Goal: Navigation & Orientation: Understand site structure

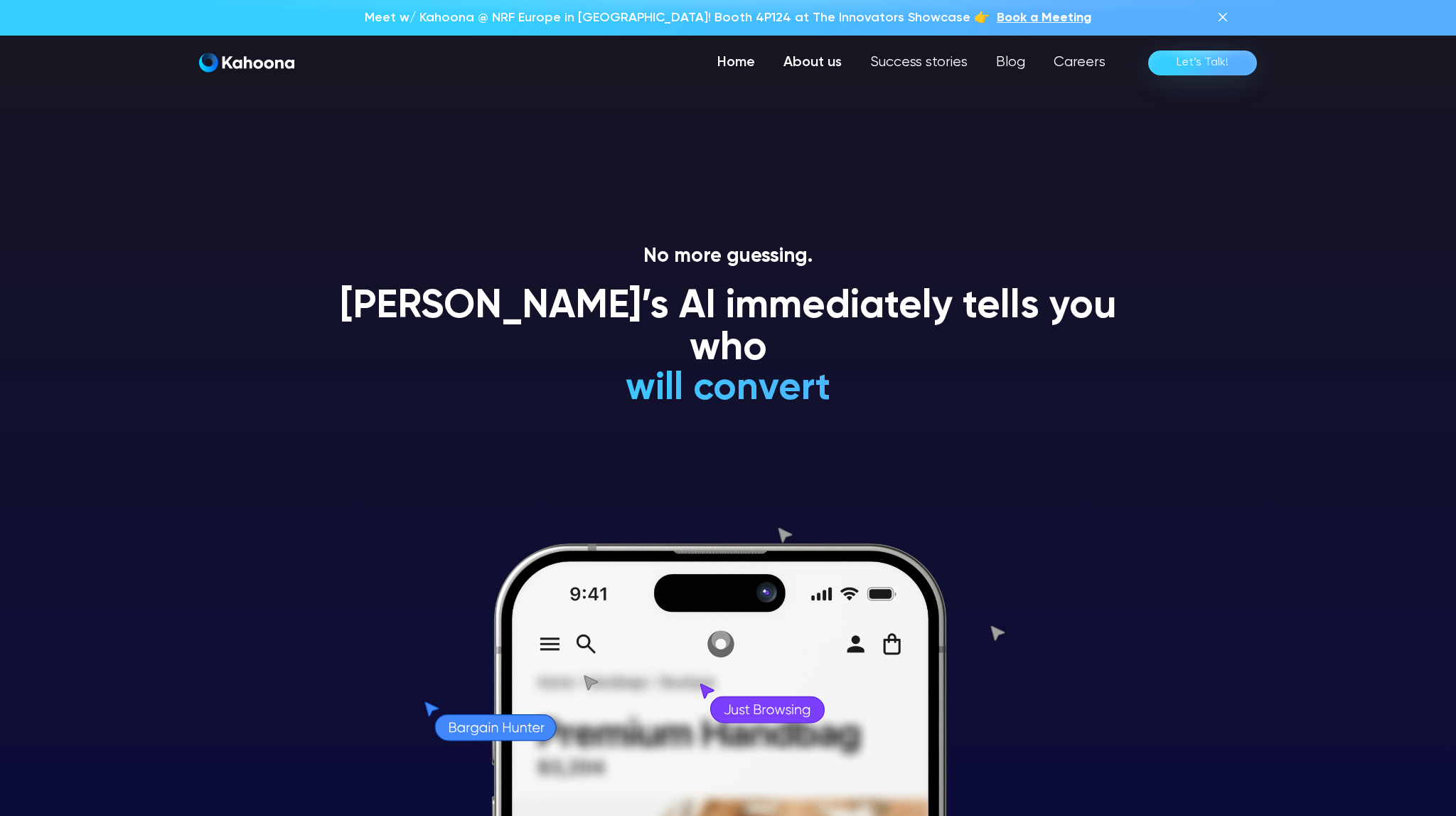
click at [814, 65] on link "About us" at bounding box center [812, 63] width 87 height 28
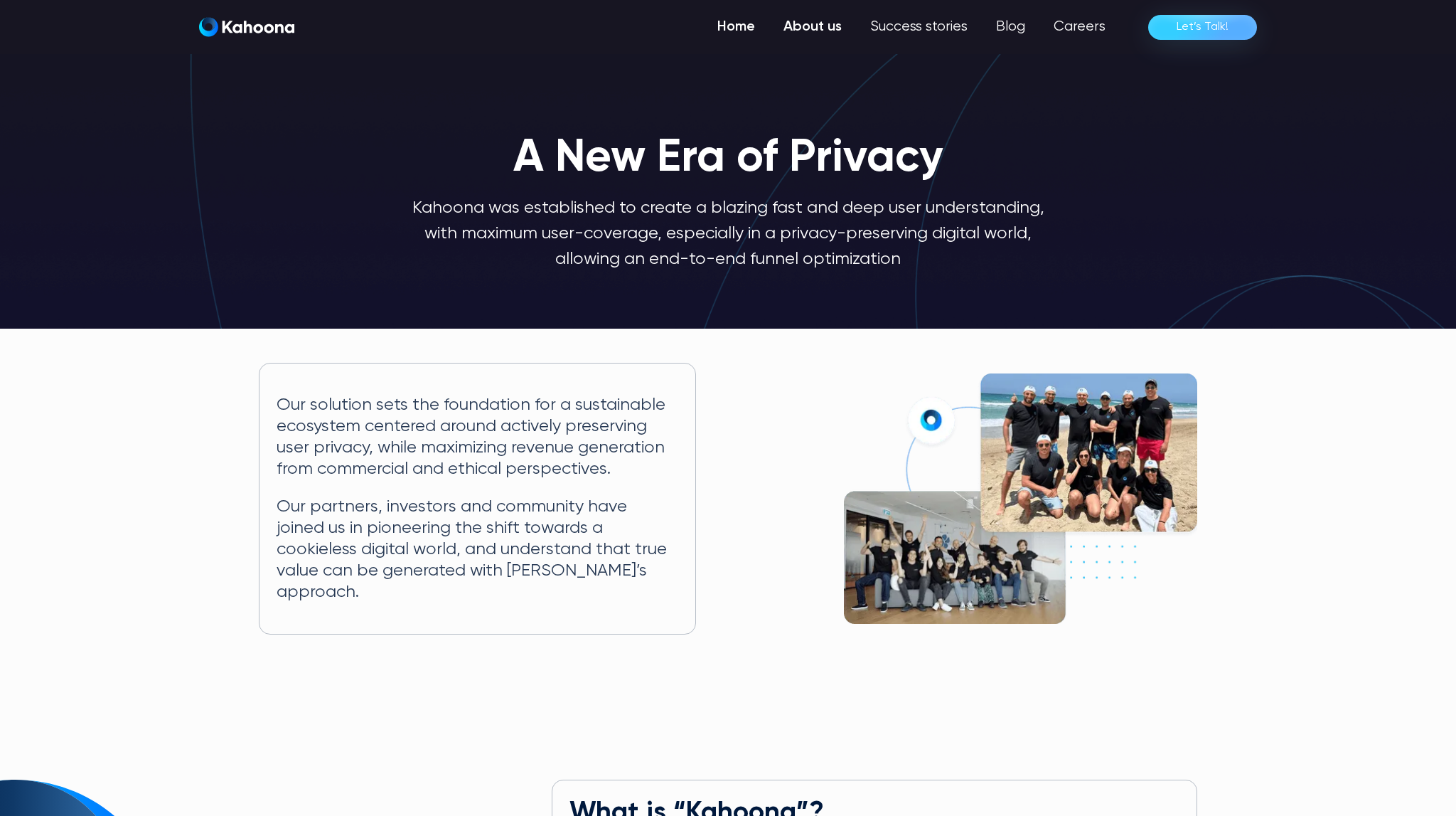
click at [732, 30] on link "Home" at bounding box center [735, 27] width 66 height 28
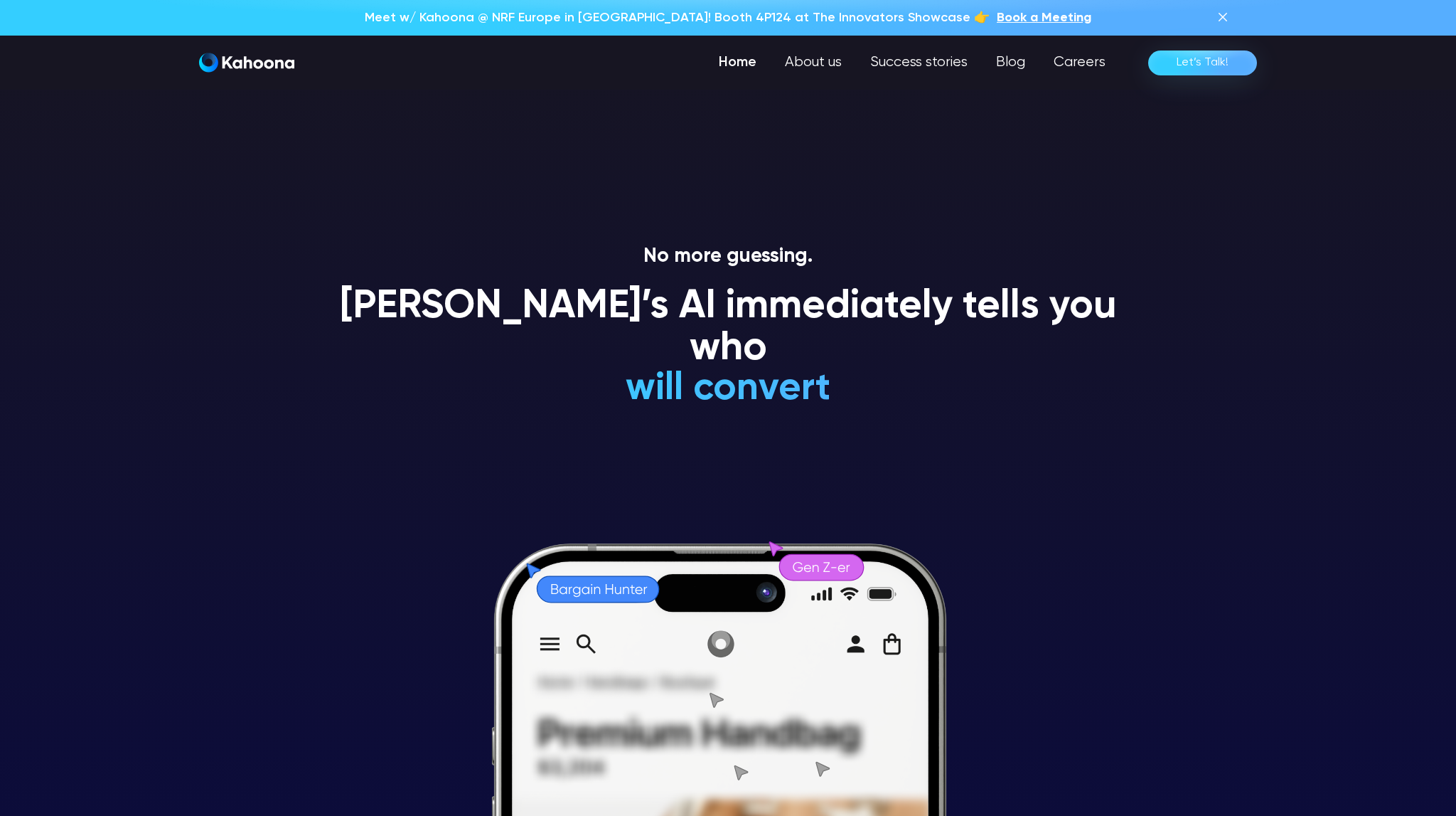
drag, startPoint x: 843, startPoint y: 351, endPoint x: 671, endPoint y: 342, distance: 172.2
click at [671, 240] on h1 "is a Gen Z-er" at bounding box center [728, 219] width 419 height 42
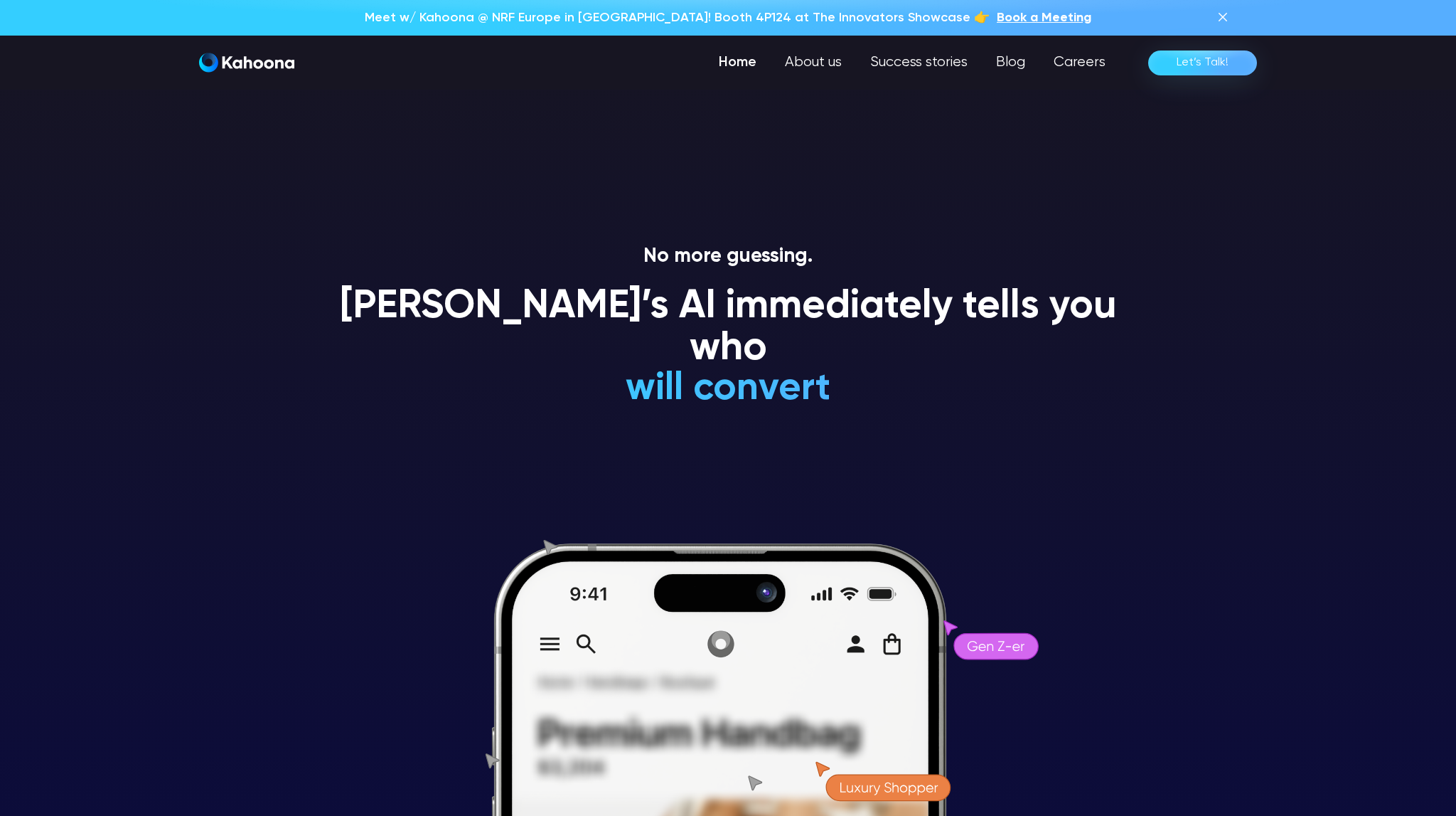
click at [629, 199] on h1 "will NEVER convert" at bounding box center [728, 177] width 419 height 42
drag, startPoint x: 882, startPoint y: 345, endPoint x: 655, endPoint y: 344, distance: 227.0
click at [655, 199] on h1 "will NEVER convert" at bounding box center [728, 177] width 419 height 42
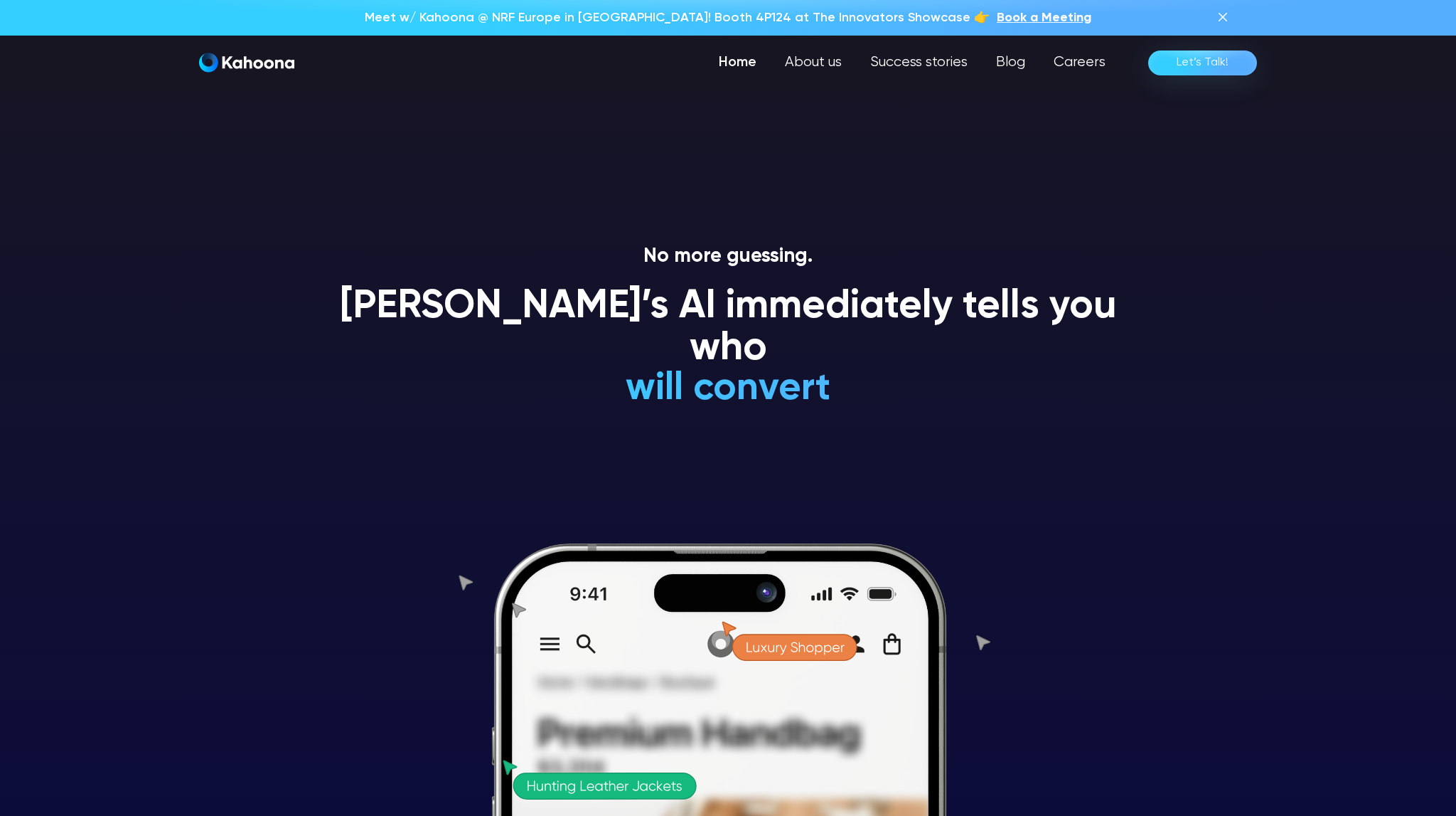
click at [593, 156] on h1 "will convert" at bounding box center [728, 134] width 419 height 42
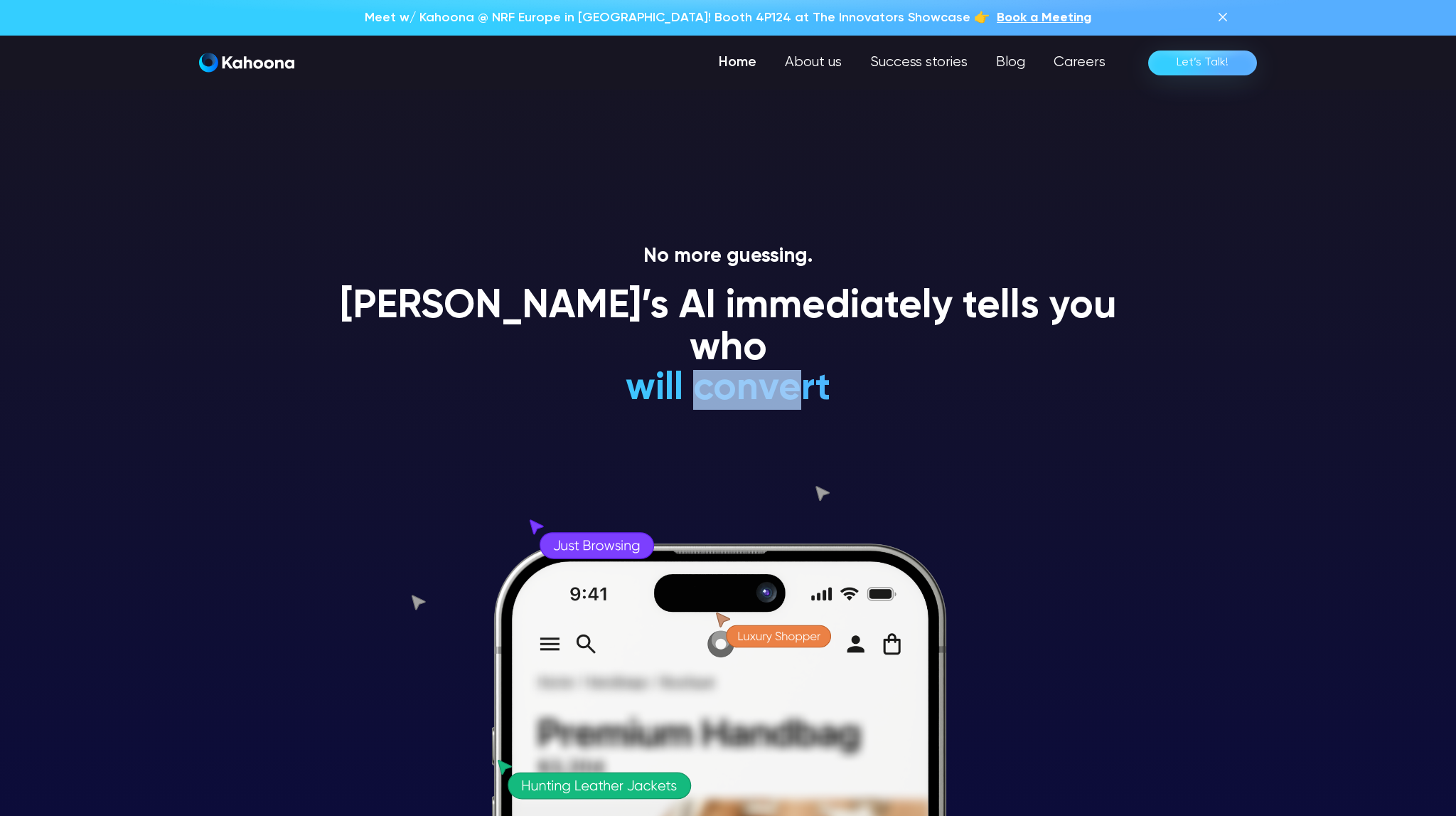
drag, startPoint x: 792, startPoint y: 354, endPoint x: 690, endPoint y: 342, distance: 102.7
click at [690, 368] on h1 "will convert" at bounding box center [728, 388] width 419 height 42
click at [650, 368] on h1 "will convert" at bounding box center [728, 388] width 419 height 42
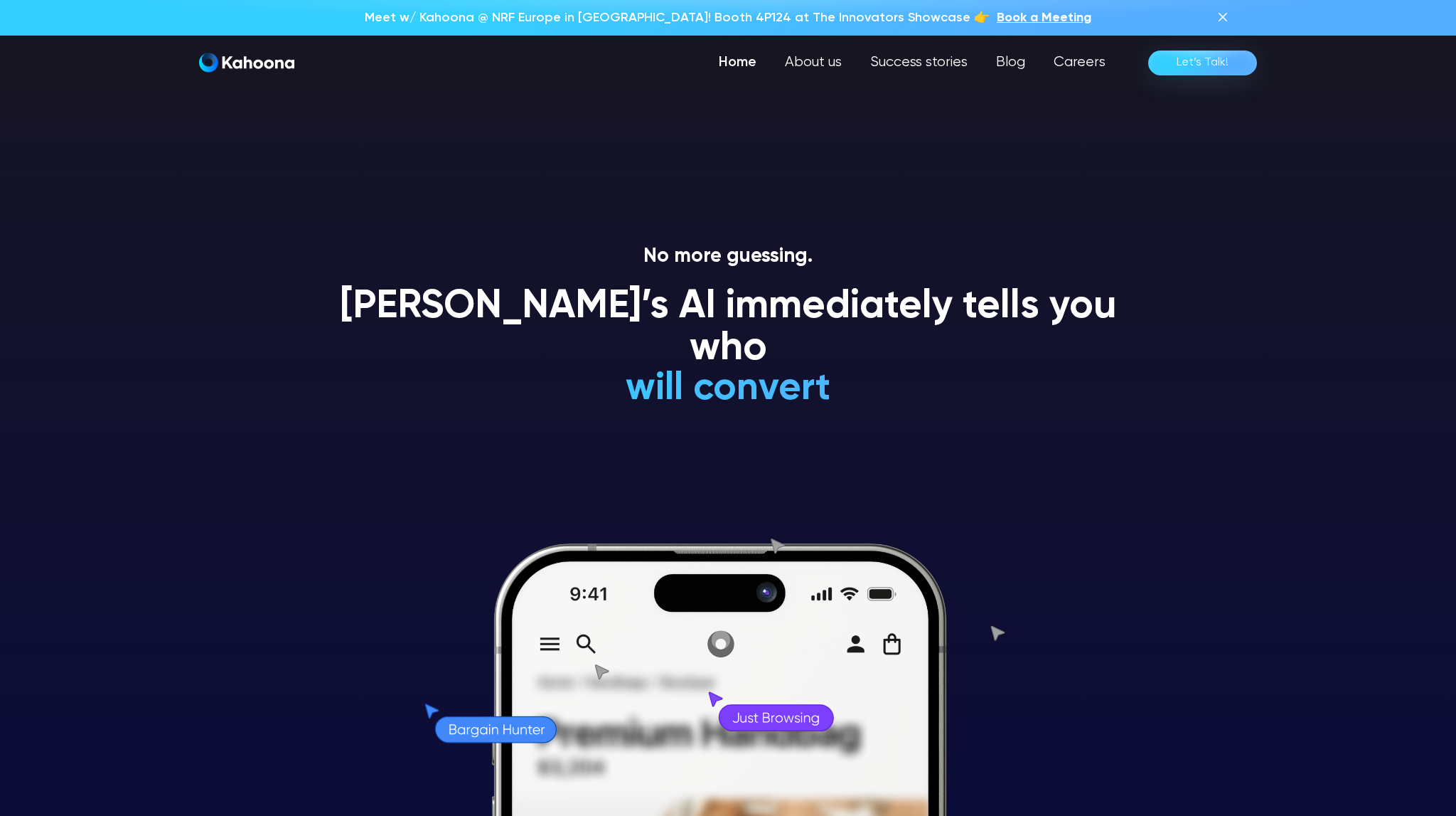
drag, startPoint x: 627, startPoint y: 341, endPoint x: 908, endPoint y: 367, distance: 282.2
click at [908, 367] on h1 "is a loyal customer" at bounding box center [728, 345] width 419 height 42
click at [734, 330] on h1 "is a loyal customer" at bounding box center [728, 345] width 419 height 42
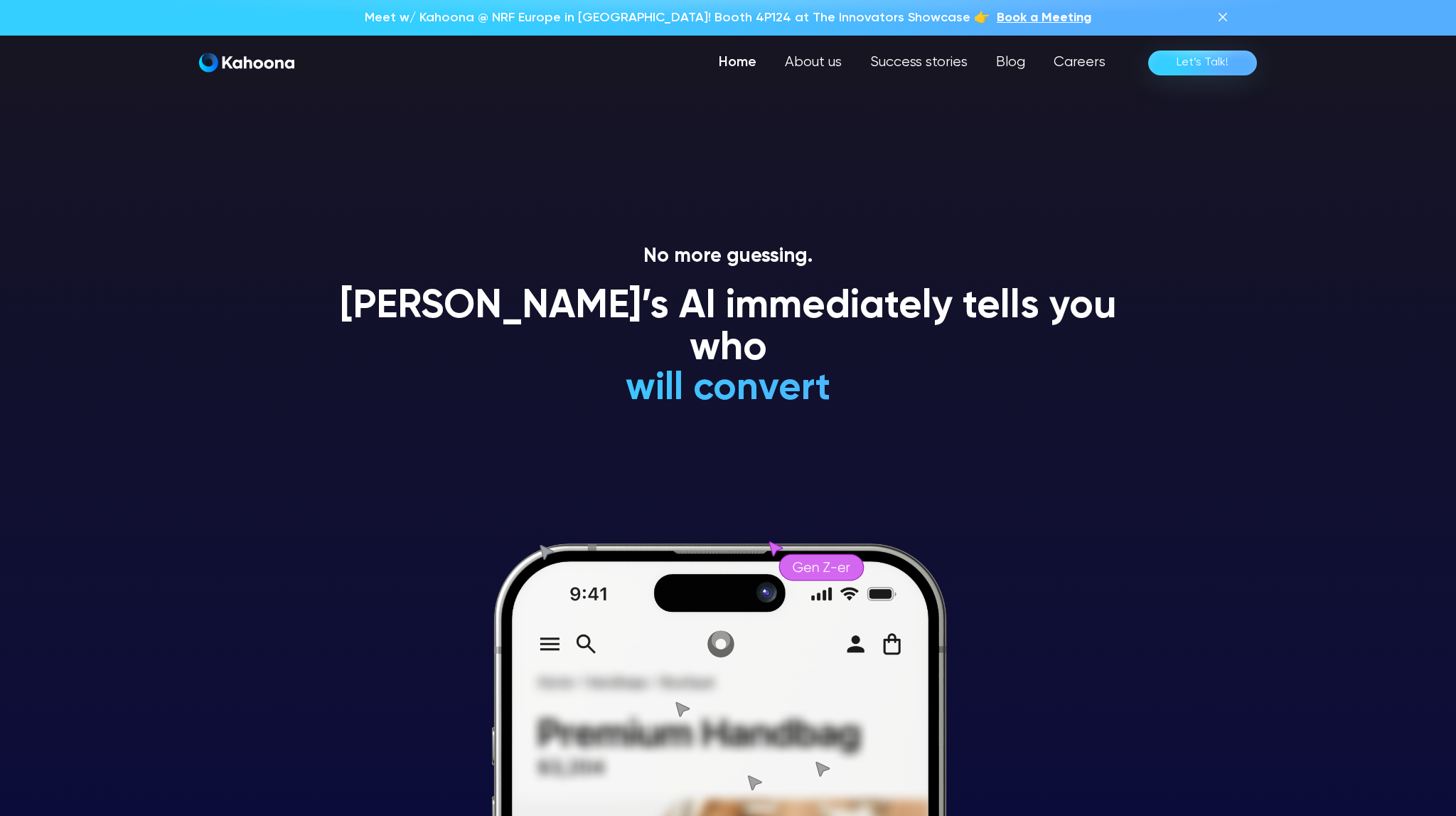
drag, startPoint x: 619, startPoint y: 351, endPoint x: 947, endPoint y: 359, distance: 328.1
click at [938, 370] on div "will convert will NEVER convert is a Gen Z-er is a premium-shopper is an impuls…" at bounding box center [728, 391] width 419 height 43
click at [707, 324] on h1 "[PERSON_NAME]’s AI immediately tells you who" at bounding box center [728, 328] width 810 height 85
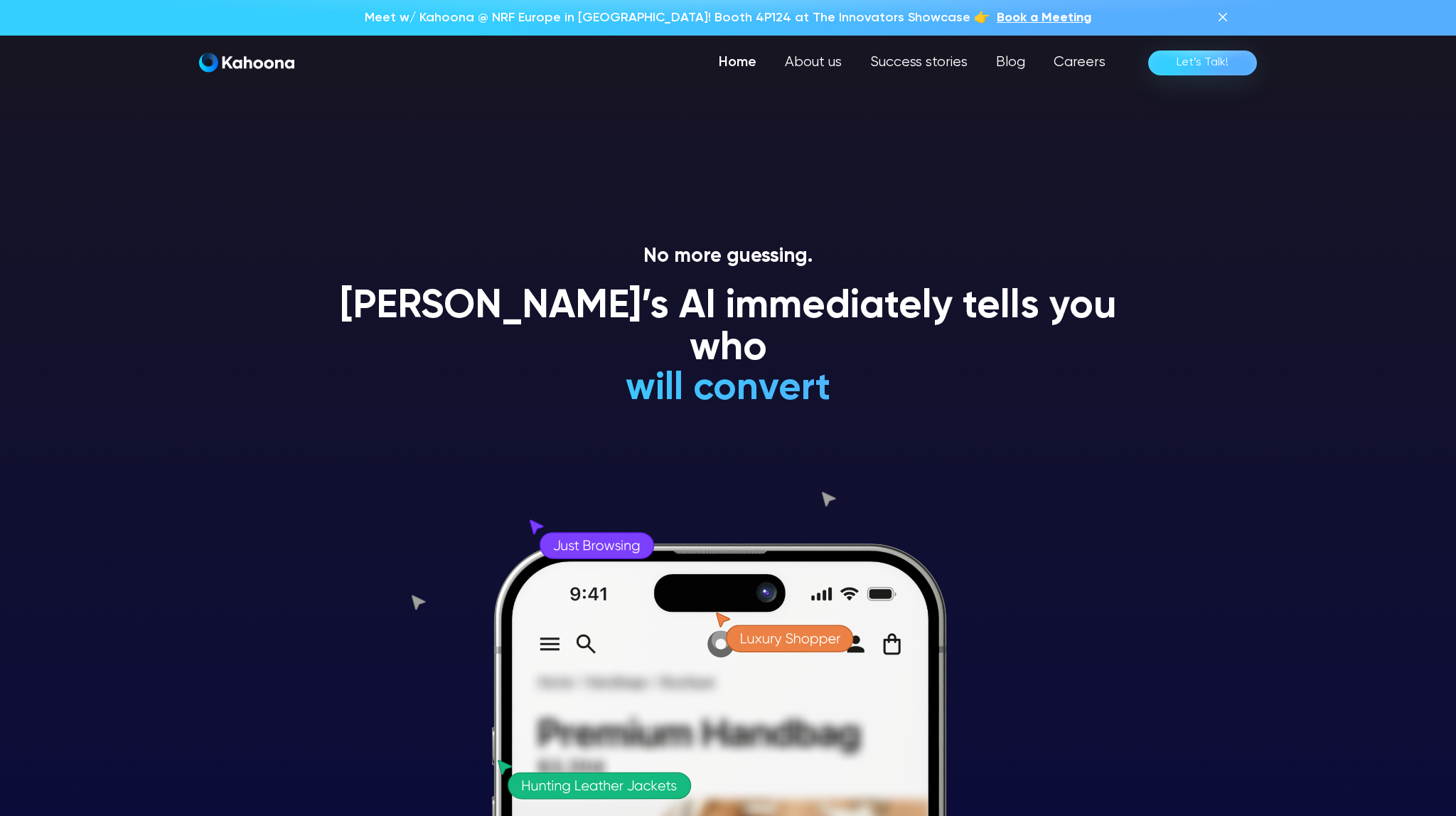
drag, startPoint x: 617, startPoint y: 351, endPoint x: 648, endPoint y: 354, distance: 31.1
click at [641, 354] on div "will convert will NEVER convert is a Gen Z-er is a premium-shopper is an impuls…" at bounding box center [728, 261] width 419 height 296
click at [751, 240] on h1 "is a Gen Z-er" at bounding box center [728, 219] width 419 height 42
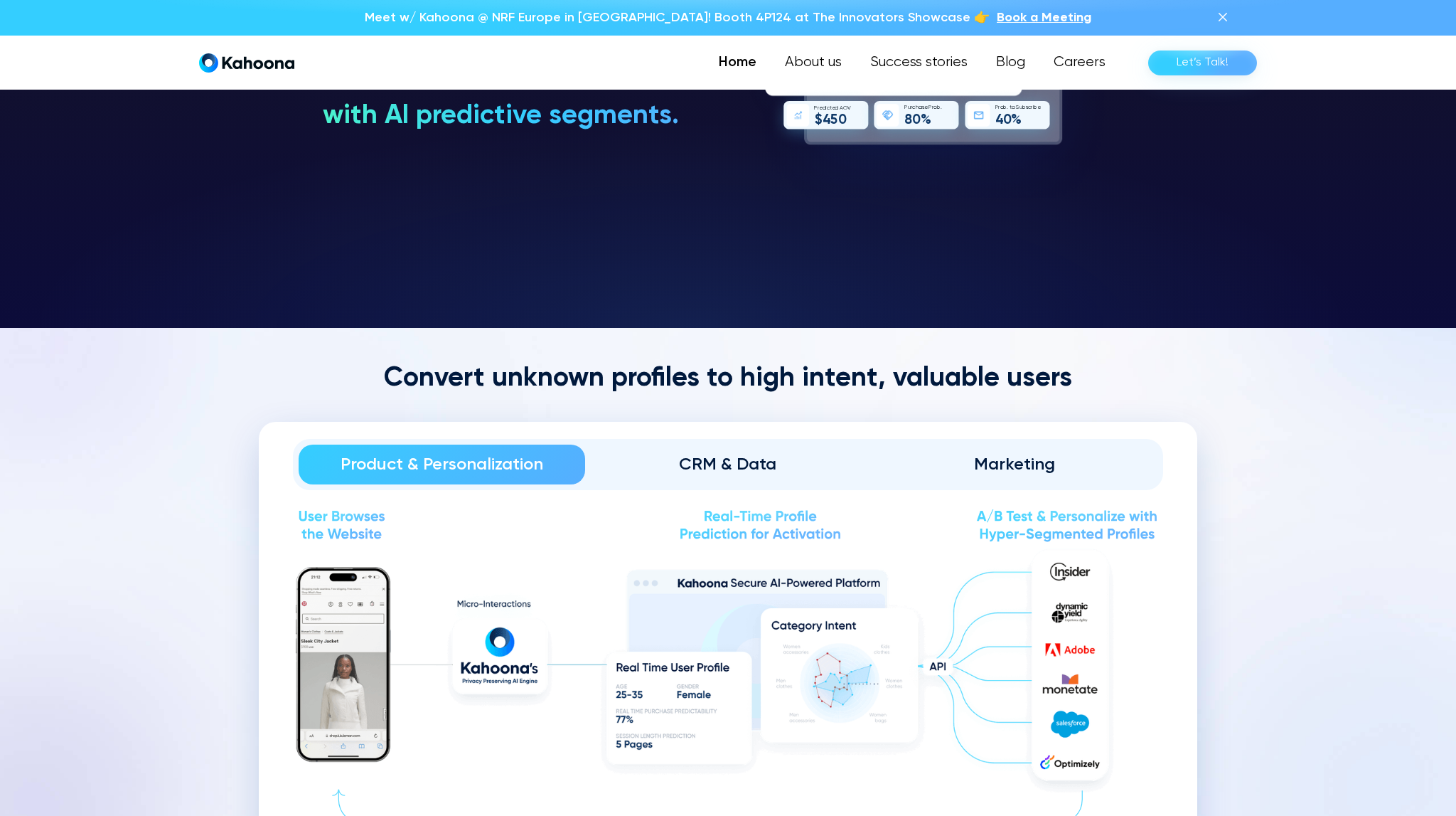
click at [730, 440] on div "Product & Personalization CRM & Data Marketing" at bounding box center [728, 464] width 870 height 51
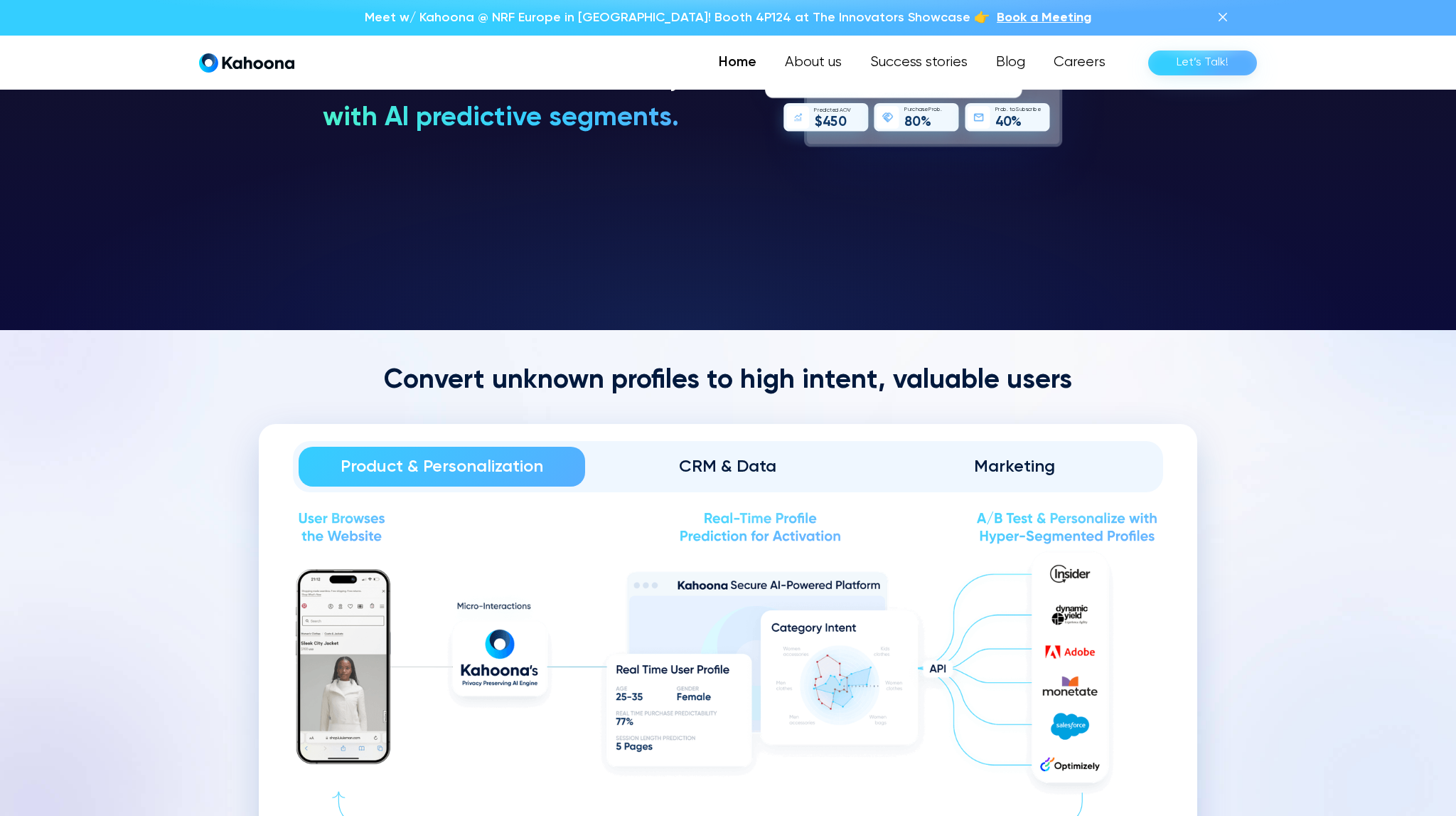
click at [754, 471] on div "CRM & Data" at bounding box center [728, 466] width 246 height 22
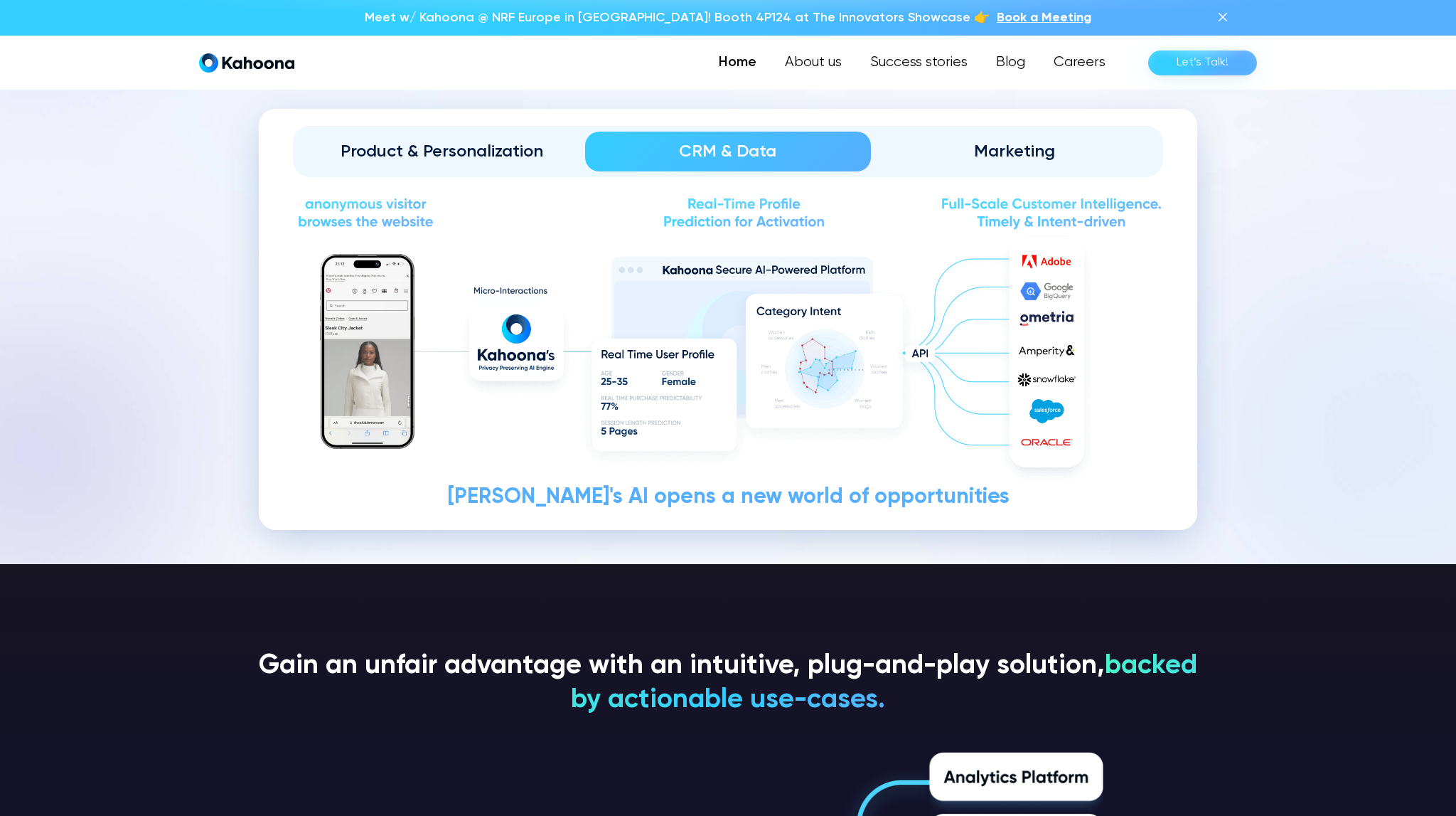
scroll to position [1872, 0]
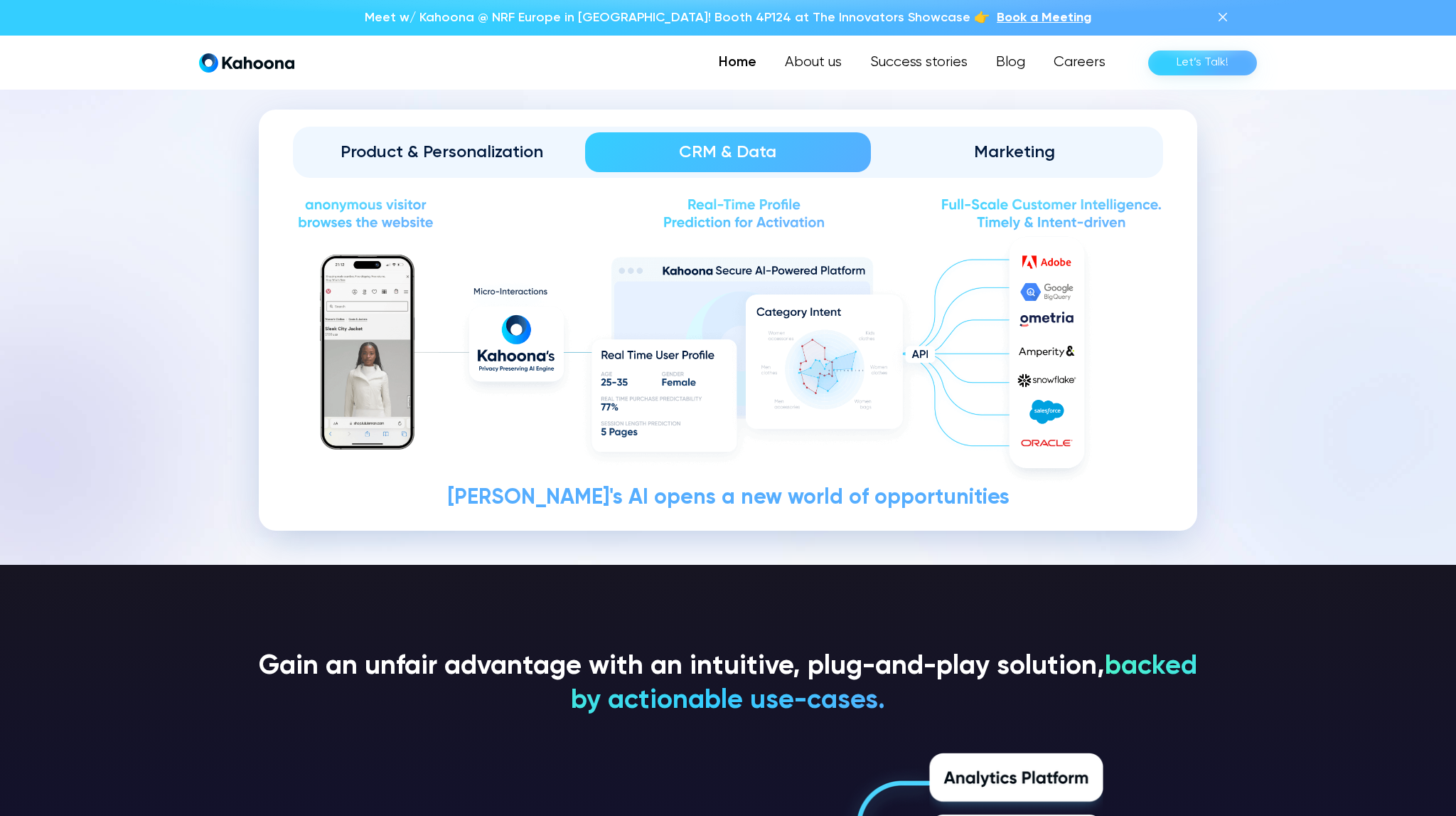
click at [1006, 162] on link "Marketing" at bounding box center [1014, 152] width 287 height 40
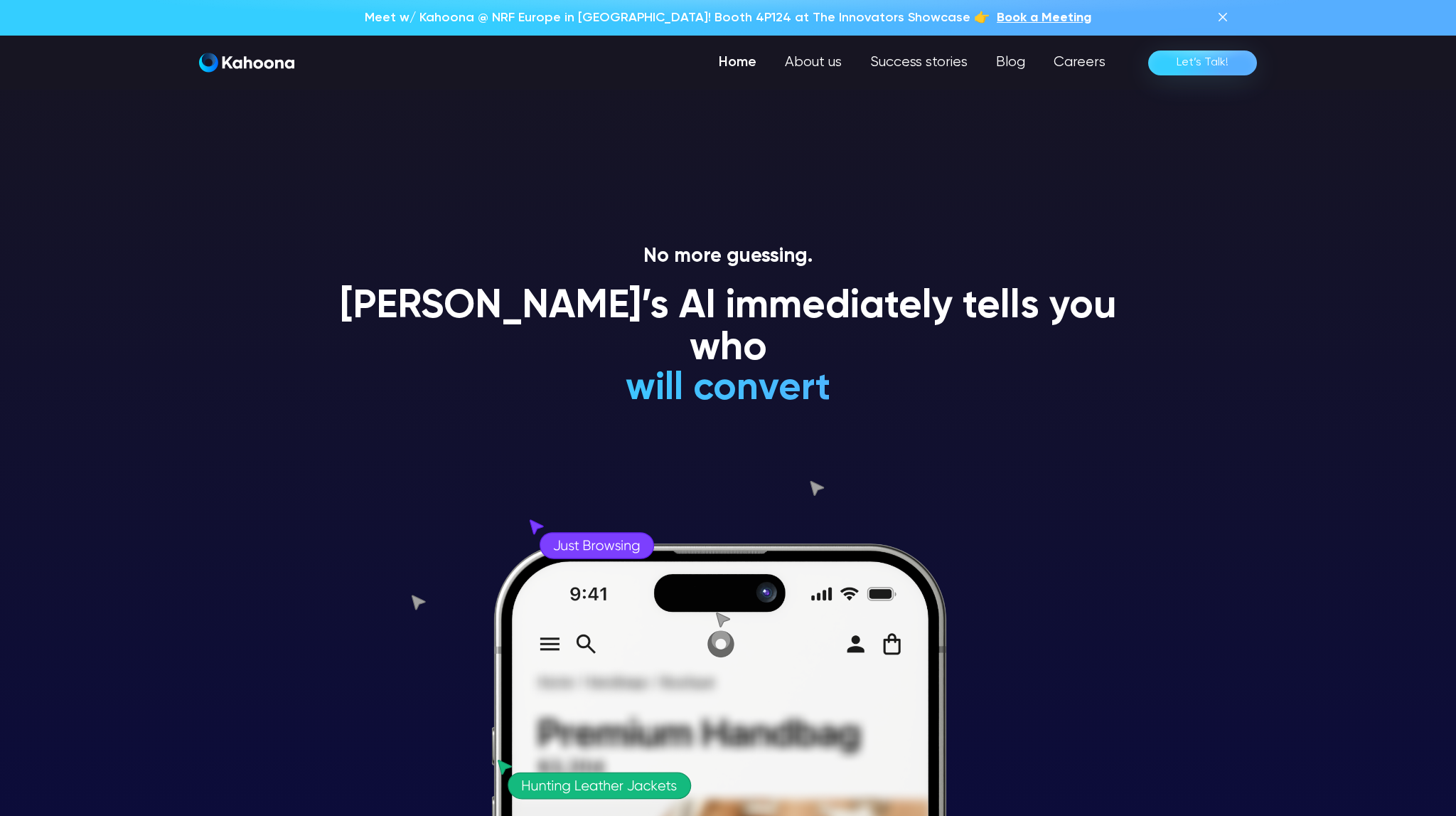
scroll to position [0, 0]
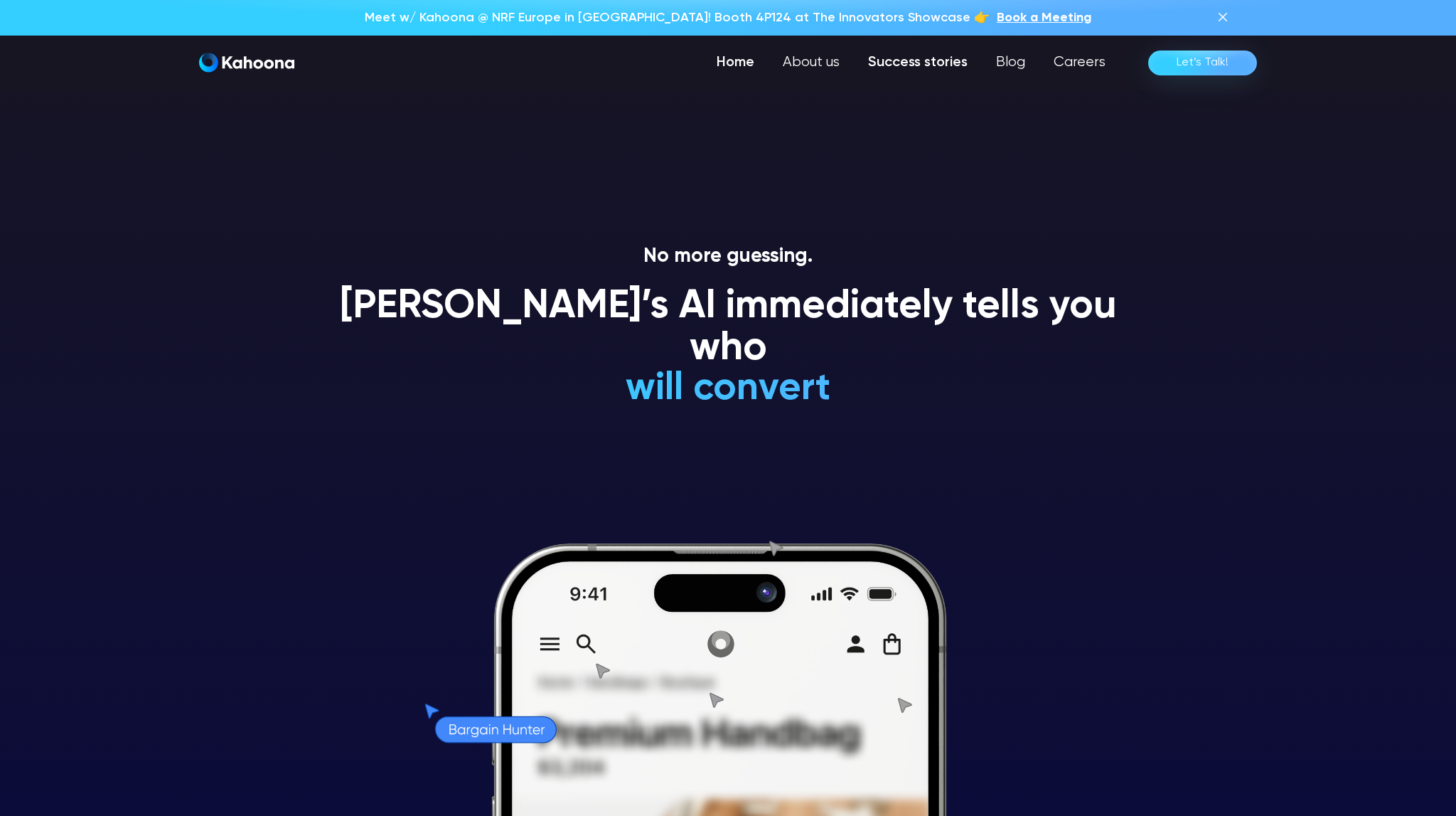
click at [928, 69] on link "Success stories" at bounding box center [917, 63] width 128 height 28
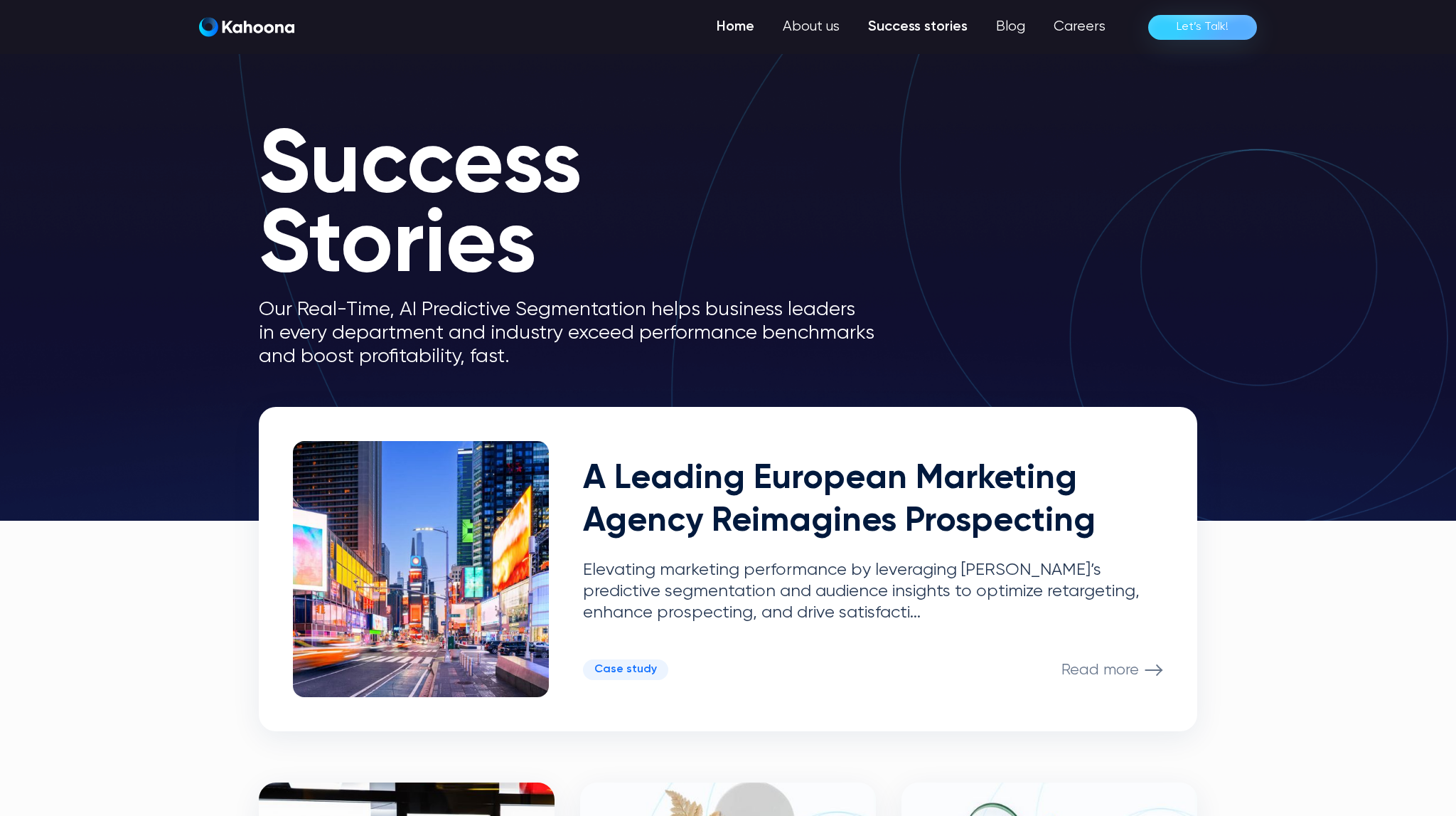
click at [742, 26] on link "Home" at bounding box center [735, 27] width 66 height 28
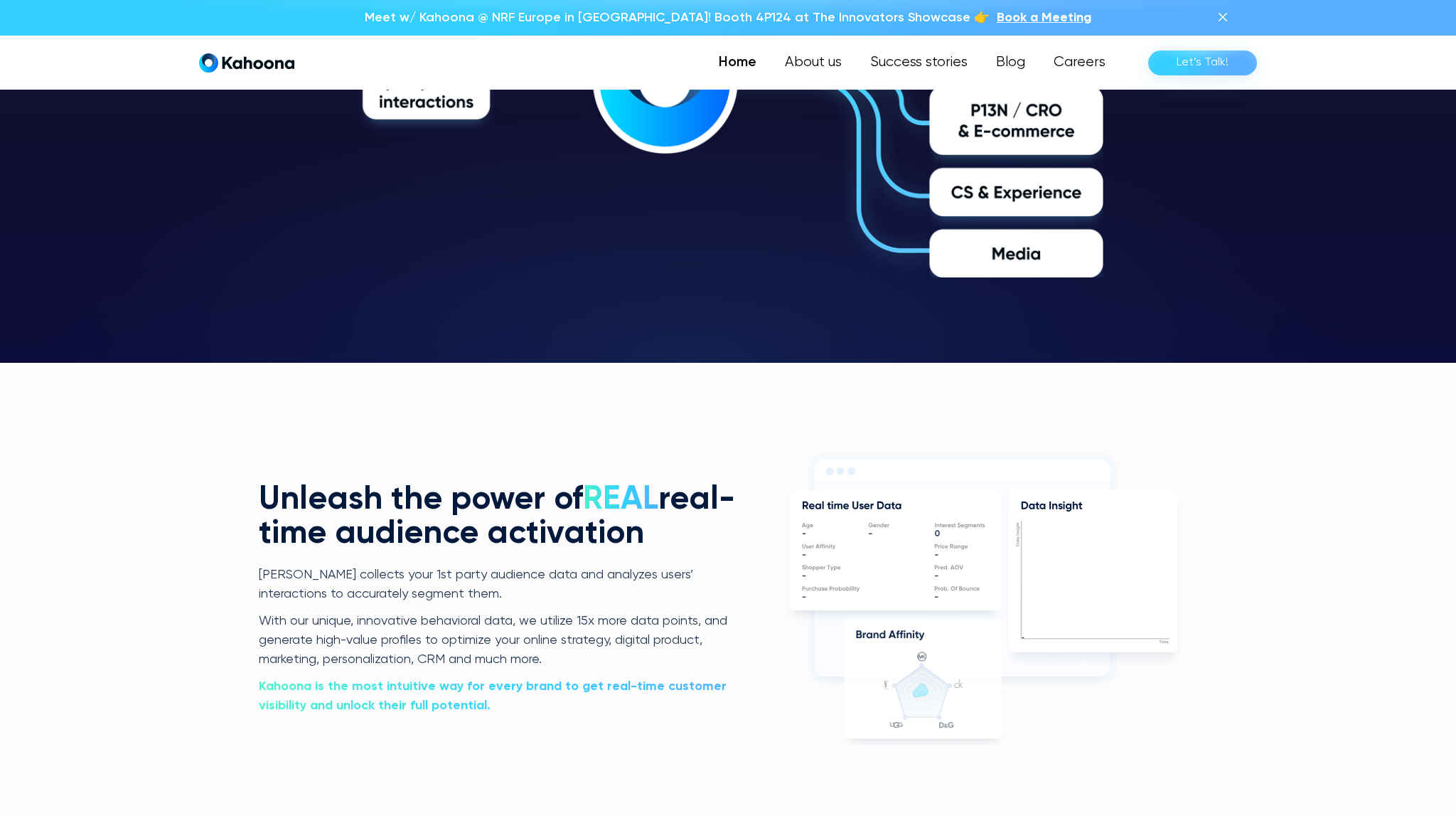
scroll to position [2818, 0]
